Goal: Check status: Check status

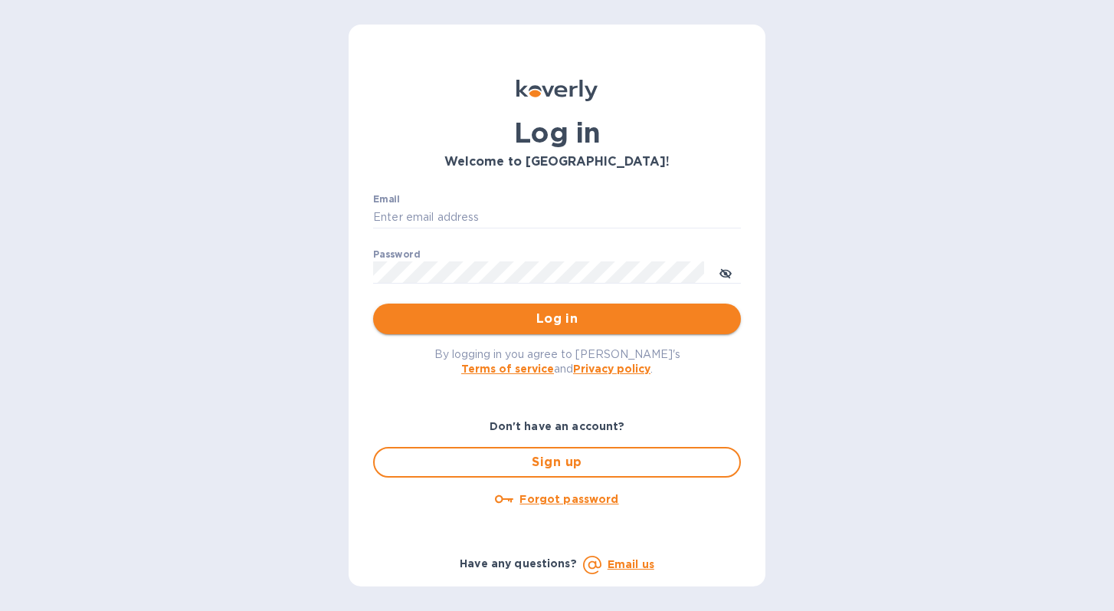
type input "[PERSON_NAME][EMAIL_ADDRESS][DOMAIN_NAME]"
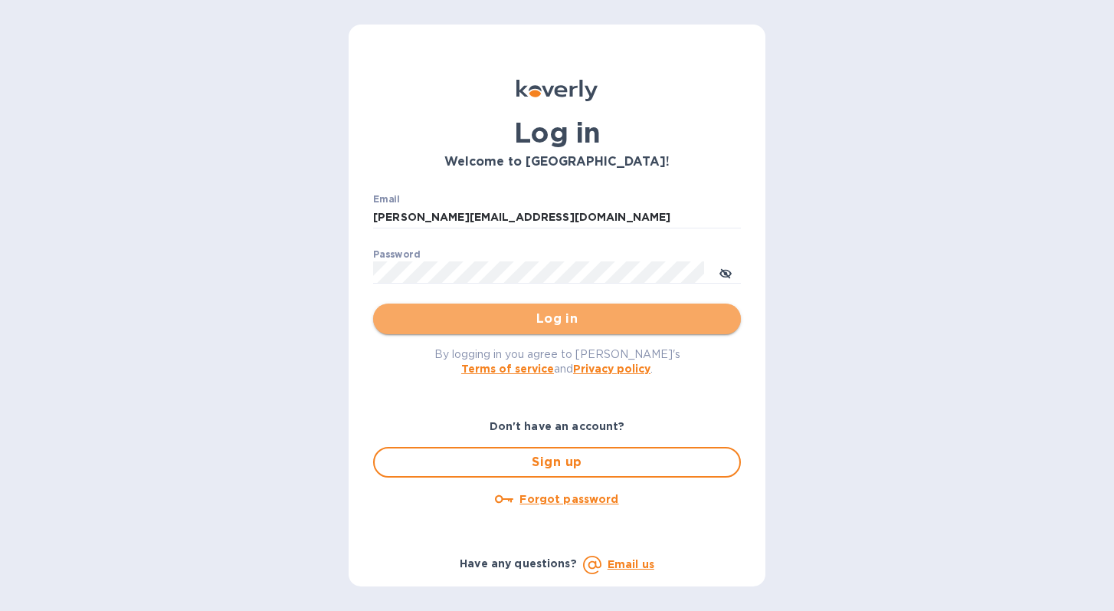
click at [555, 320] on span "Log in" at bounding box center [556, 319] width 343 height 18
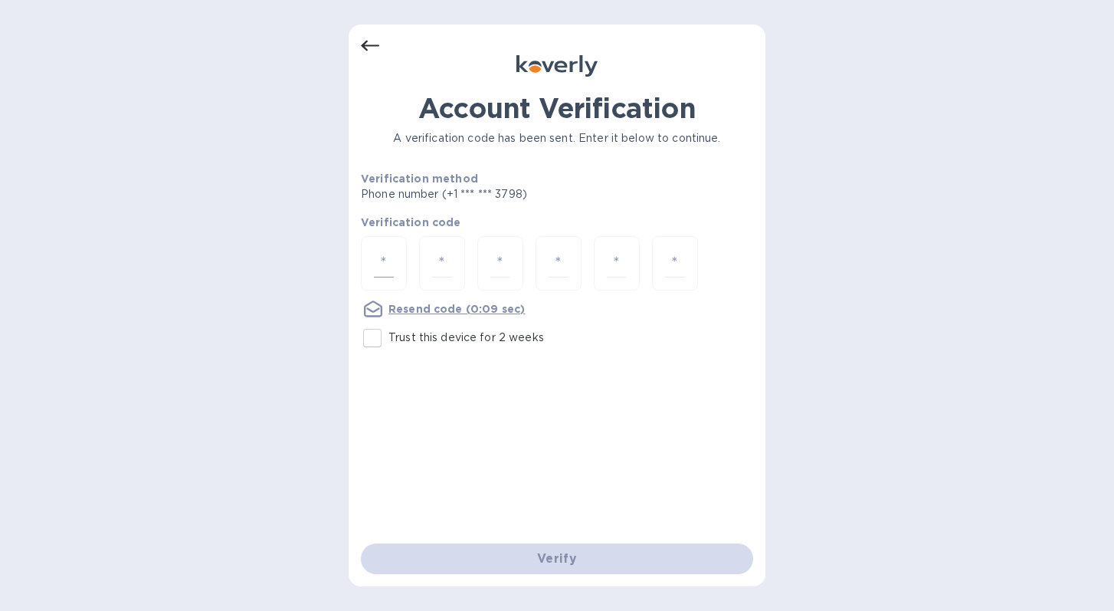
click at [388, 249] on input "number" at bounding box center [384, 263] width 20 height 28
type input "4"
type input "6"
type input "3"
type input "8"
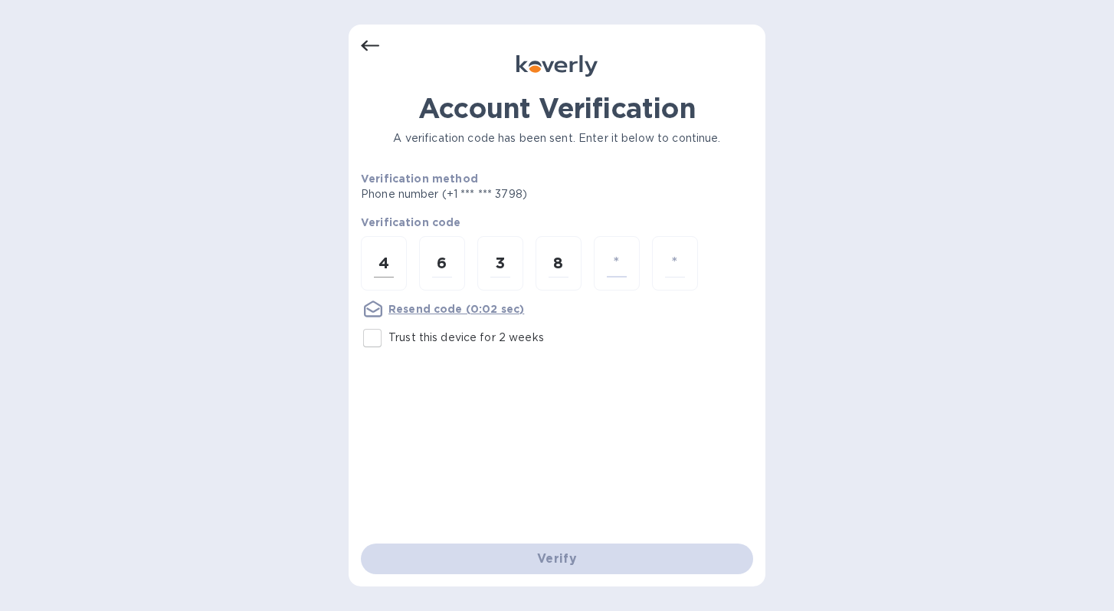
type input "3"
type input "6"
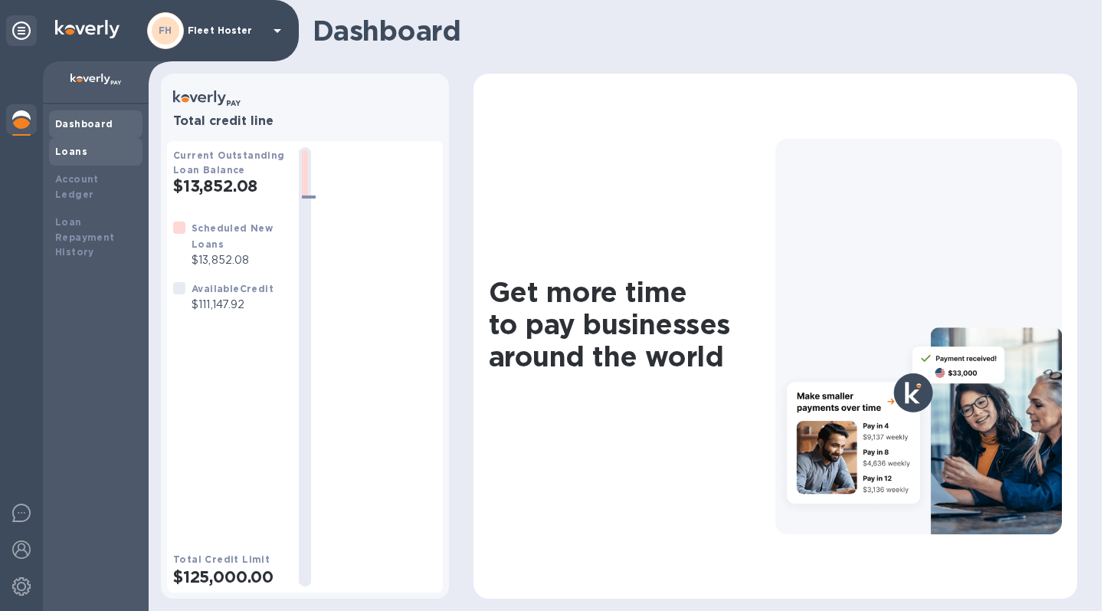
click at [77, 154] on b "Loans" at bounding box center [71, 151] width 32 height 11
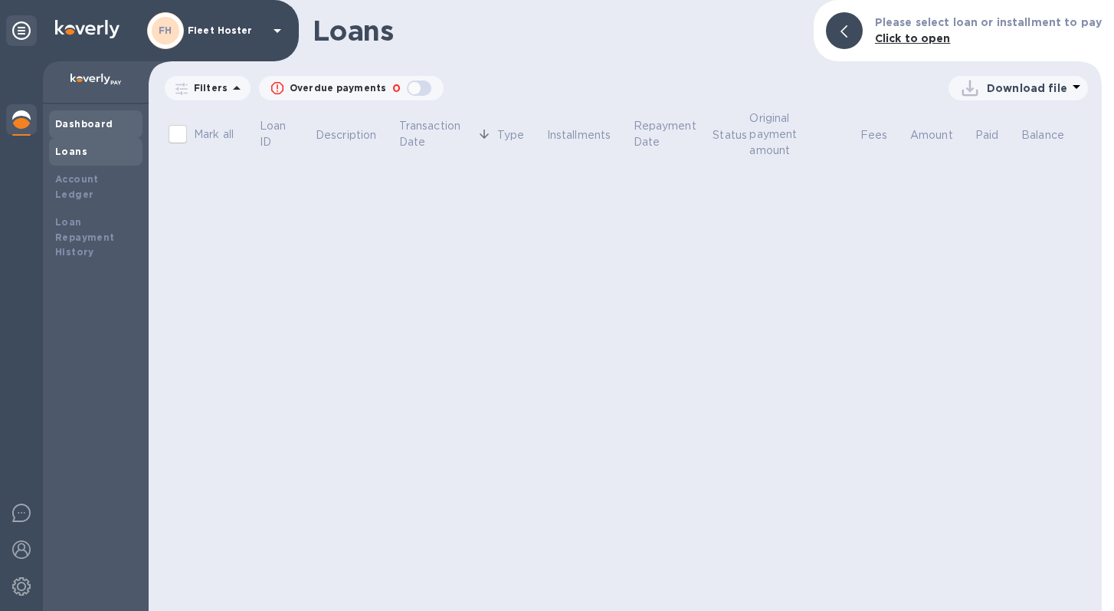
click at [97, 120] on b "Dashboard" at bounding box center [84, 123] width 58 height 11
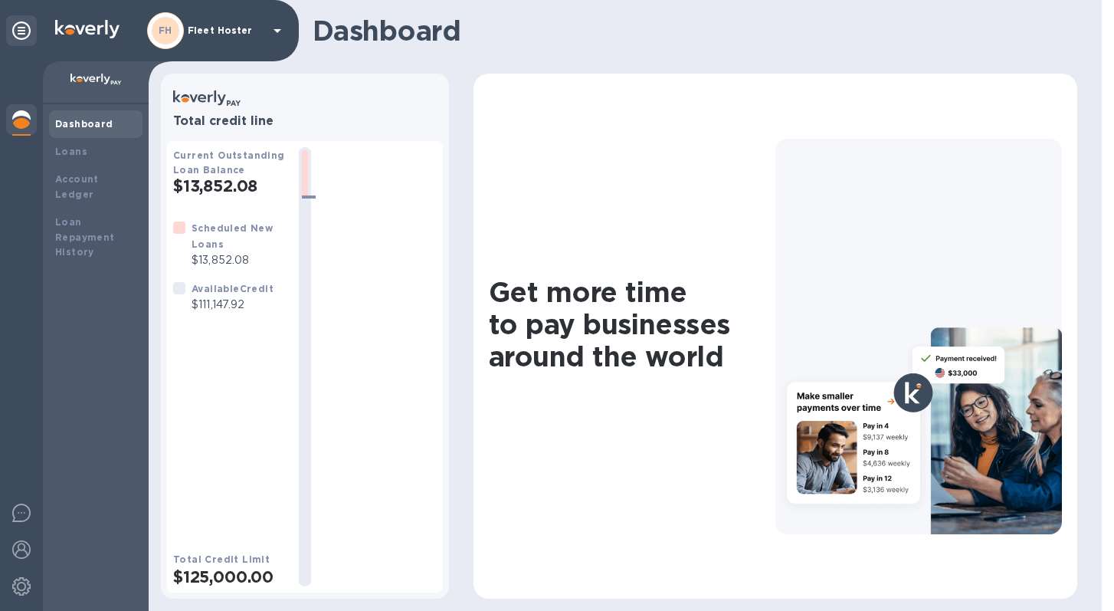
drag, startPoint x: 311, startPoint y: 198, endPoint x: 310, endPoint y: 262, distance: 64.4
click at [310, 261] on div at bounding box center [305, 366] width 12 height 433
click at [225, 248] on div "Scheduled New Loans" at bounding box center [239, 236] width 95 height 32
click at [207, 232] on b "Scheduled New Loans" at bounding box center [232, 236] width 81 height 28
click at [216, 260] on p "$13,852.08" at bounding box center [239, 260] width 95 height 16
